Goal: Information Seeking & Learning: Find specific fact

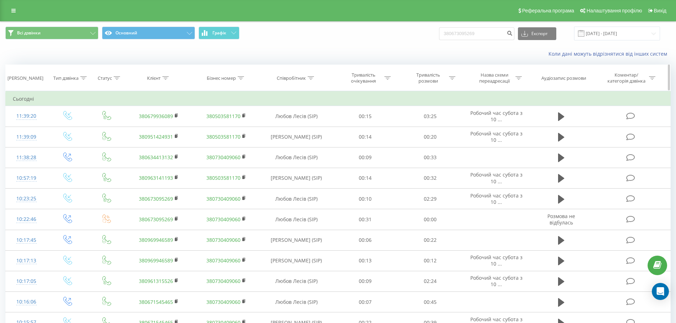
click at [155, 80] on div "Клієнт" at bounding box center [153, 78] width 13 height 6
click at [160, 131] on input "text" at bounding box center [158, 129] width 62 height 12
paste input "380673095269"
type input "380673095269"
click button "OK" at bounding box center [174, 143] width 30 height 9
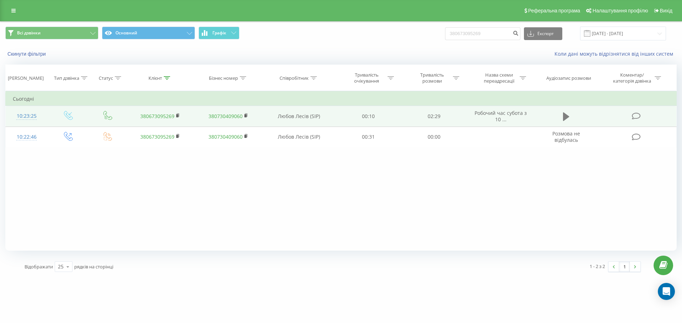
click at [562, 116] on button at bounding box center [566, 116] width 11 height 11
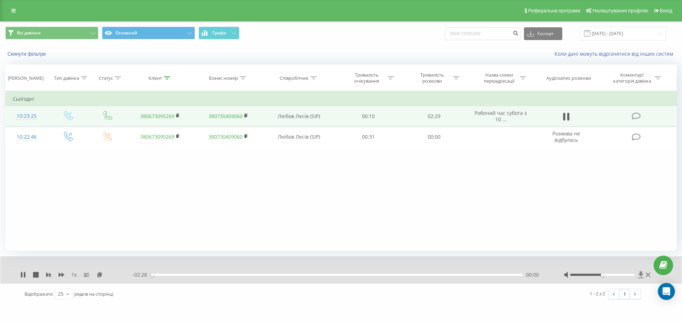
click at [641, 275] on icon at bounding box center [640, 275] width 5 height 7
click at [23, 276] on icon at bounding box center [23, 275] width 6 height 6
click at [176, 115] on rect at bounding box center [177, 115] width 2 height 3
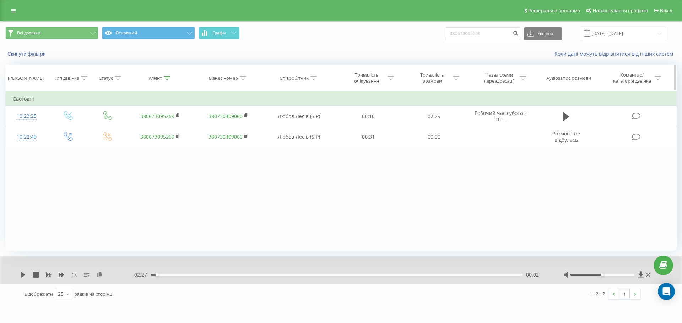
click at [168, 79] on icon at bounding box center [167, 78] width 6 height 4
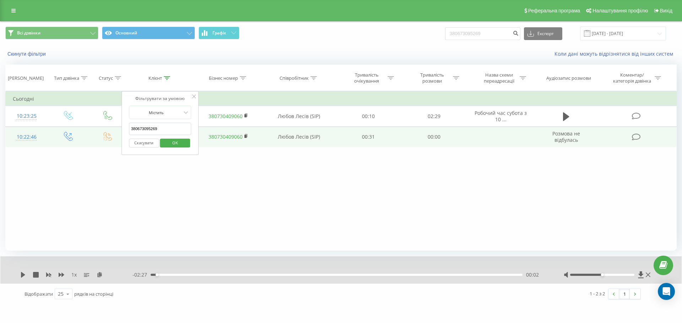
drag, startPoint x: 168, startPoint y: 123, endPoint x: 103, endPoint y: 130, distance: 65.3
click at [103, 130] on table "Фільтрувати за умовою Дорівнює Введіть значення Скасувати OK Фільтрувати за умо…" at bounding box center [340, 119] width 671 height 56
paste input "380961315526"
type input "380961315526"
click button "OK" at bounding box center [175, 143] width 30 height 9
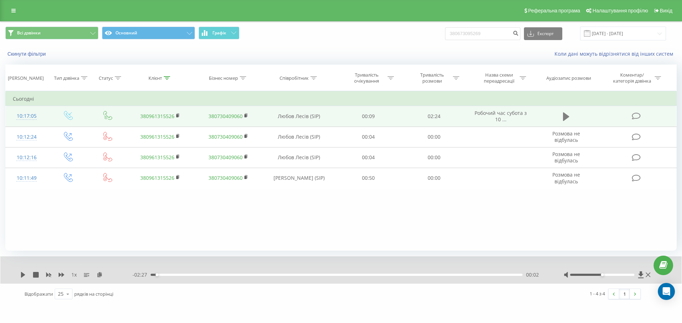
click at [567, 115] on icon at bounding box center [566, 117] width 6 height 9
click at [567, 116] on icon at bounding box center [568, 117] width 2 height 8
click at [640, 274] on icon at bounding box center [640, 275] width 5 height 7
click at [178, 116] on rect at bounding box center [177, 115] width 2 height 3
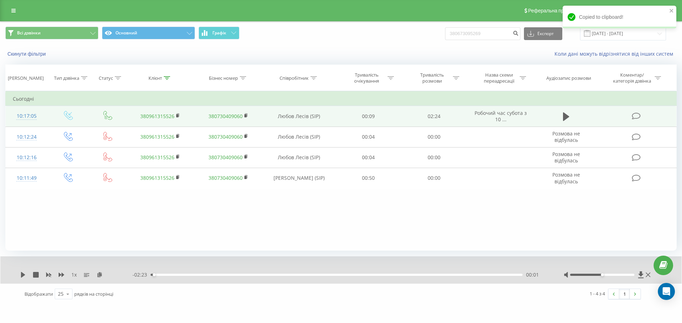
drag, startPoint x: 178, startPoint y: 115, endPoint x: 195, endPoint y: 110, distance: 16.9
click at [178, 115] on rect at bounding box center [177, 115] width 2 height 3
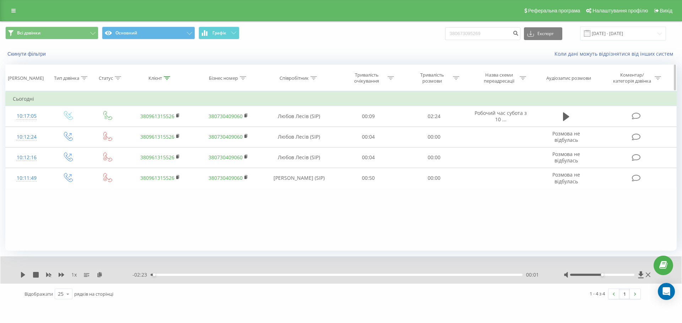
click at [167, 78] on icon at bounding box center [167, 78] width 6 height 4
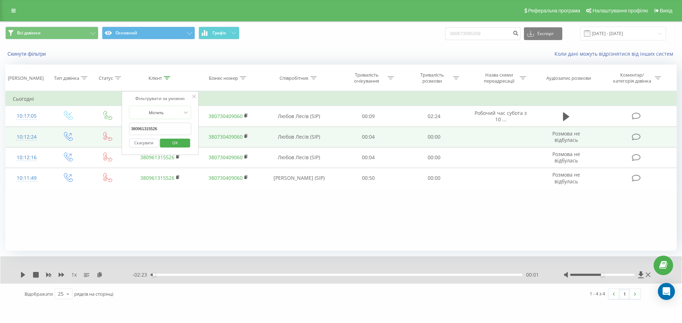
drag, startPoint x: 165, startPoint y: 127, endPoint x: 74, endPoint y: 129, distance: 91.2
click at [74, 129] on table "Фільтрувати за умовою Дорівнює Введіть значення Скасувати OK Фільтрувати за умо…" at bounding box center [340, 140] width 671 height 98
click button "OK" at bounding box center [175, 143] width 30 height 9
